Goal: Task Accomplishment & Management: Manage account settings

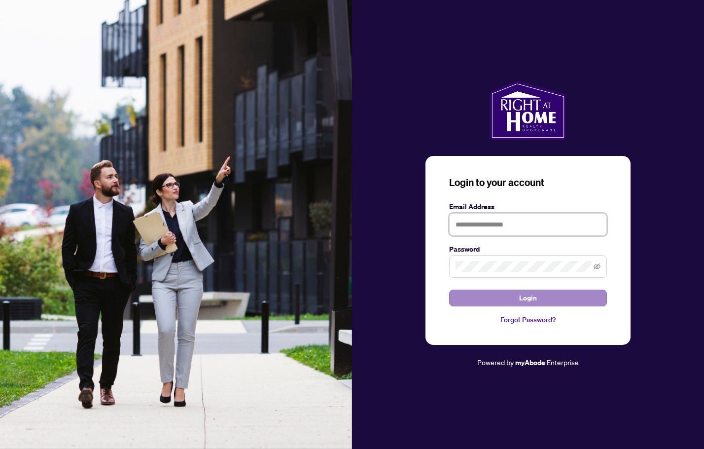
type input "**********"
click at [521, 294] on span "Login" at bounding box center [528, 298] width 18 height 16
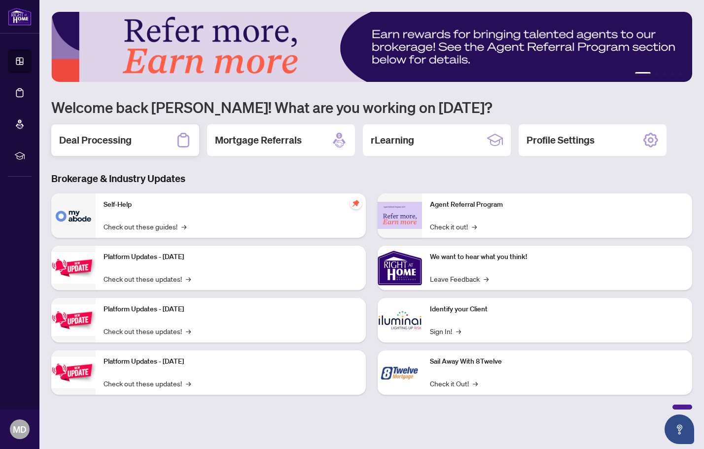
click at [104, 139] on h2 "Deal Processing" at bounding box center [95, 140] width 72 height 14
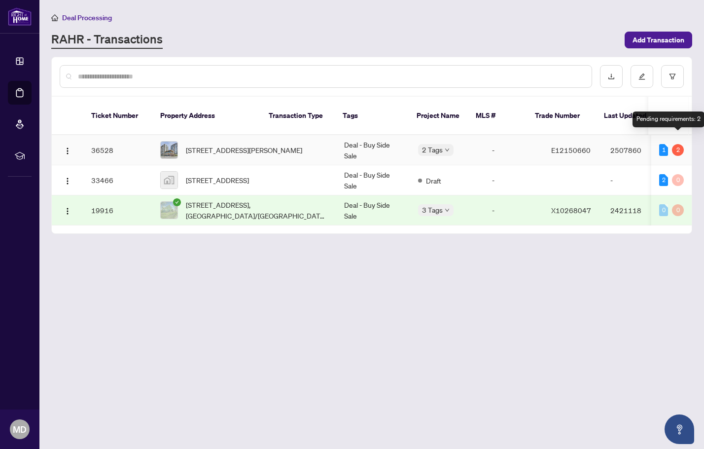
click at [679, 144] on div "2" at bounding box center [678, 150] width 12 height 12
click at [67, 147] on img "button" at bounding box center [68, 151] width 8 height 8
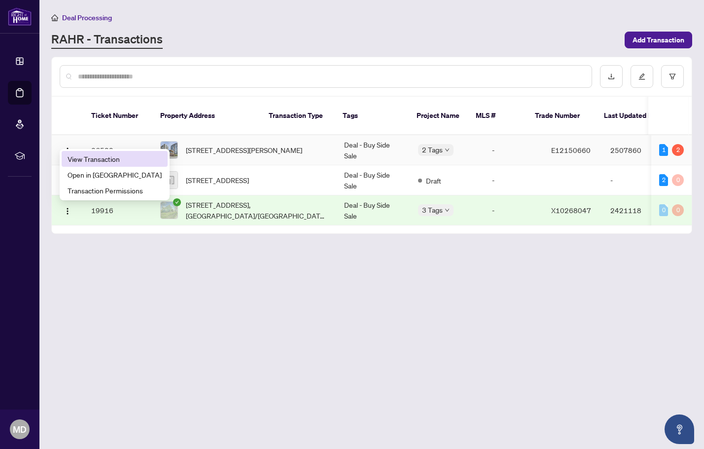
click at [71, 157] on span "View Transaction" at bounding box center [115, 158] width 94 height 11
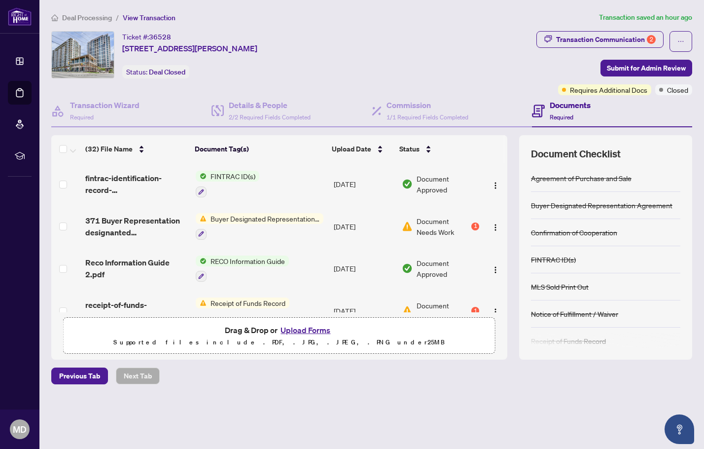
scroll to position [92, 0]
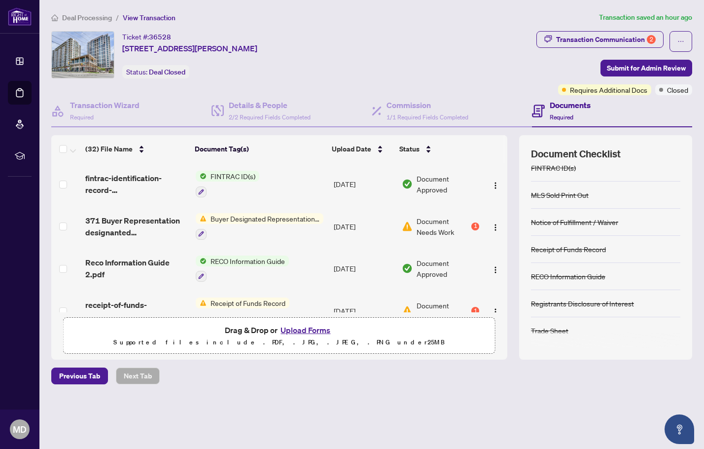
click at [222, 171] on span "FINTRAC ID(s)" at bounding box center [233, 176] width 53 height 11
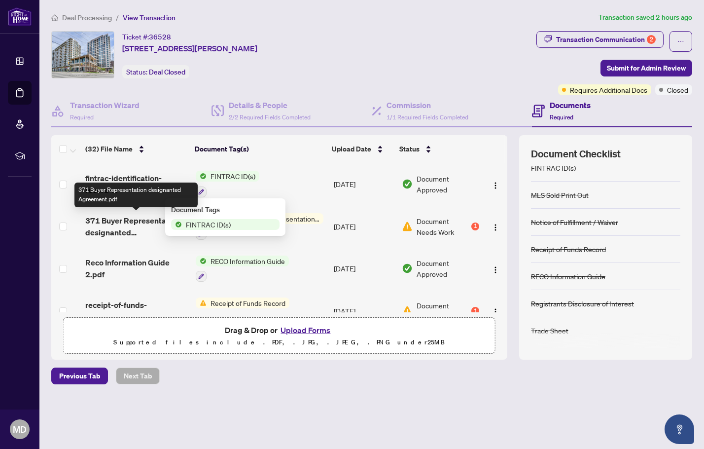
click at [119, 223] on span "371 Buyer Representation designanted Agreement.pdf" at bounding box center [136, 226] width 103 height 24
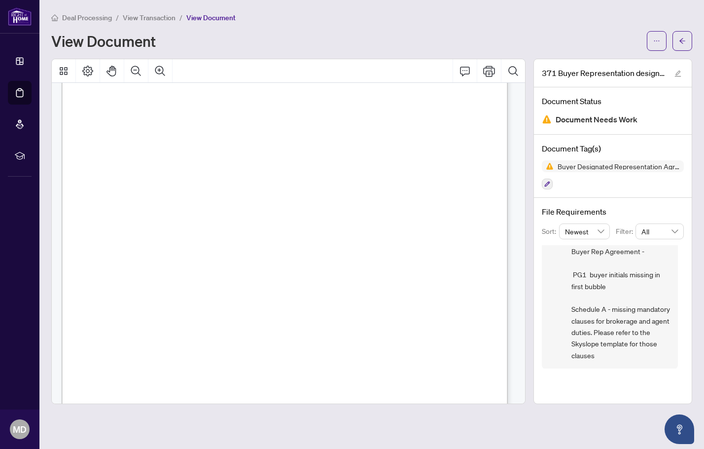
scroll to position [49, 0]
drag, startPoint x: 682, startPoint y: 309, endPoint x: 682, endPoint y: 290, distance: 19.2
click at [682, 290] on div "File Requirements Sort: Newest Filter: All [PERSON_NAME] Almuhanna [DATE], 12:1…" at bounding box center [613, 287] width 158 height 178
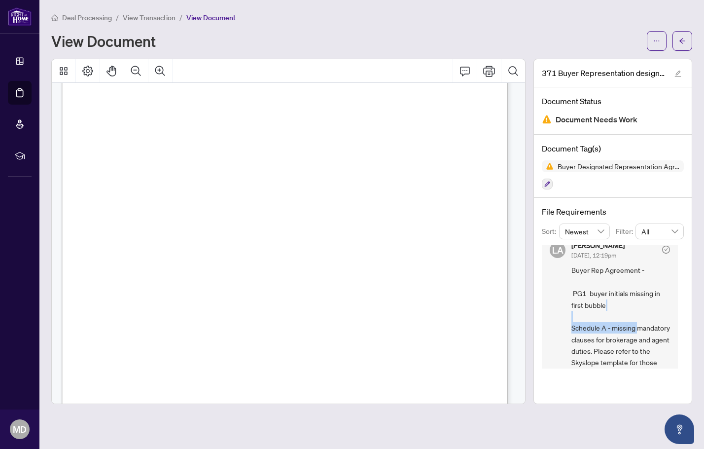
scroll to position [0, 0]
